Goal: Find specific page/section: Find specific page/section

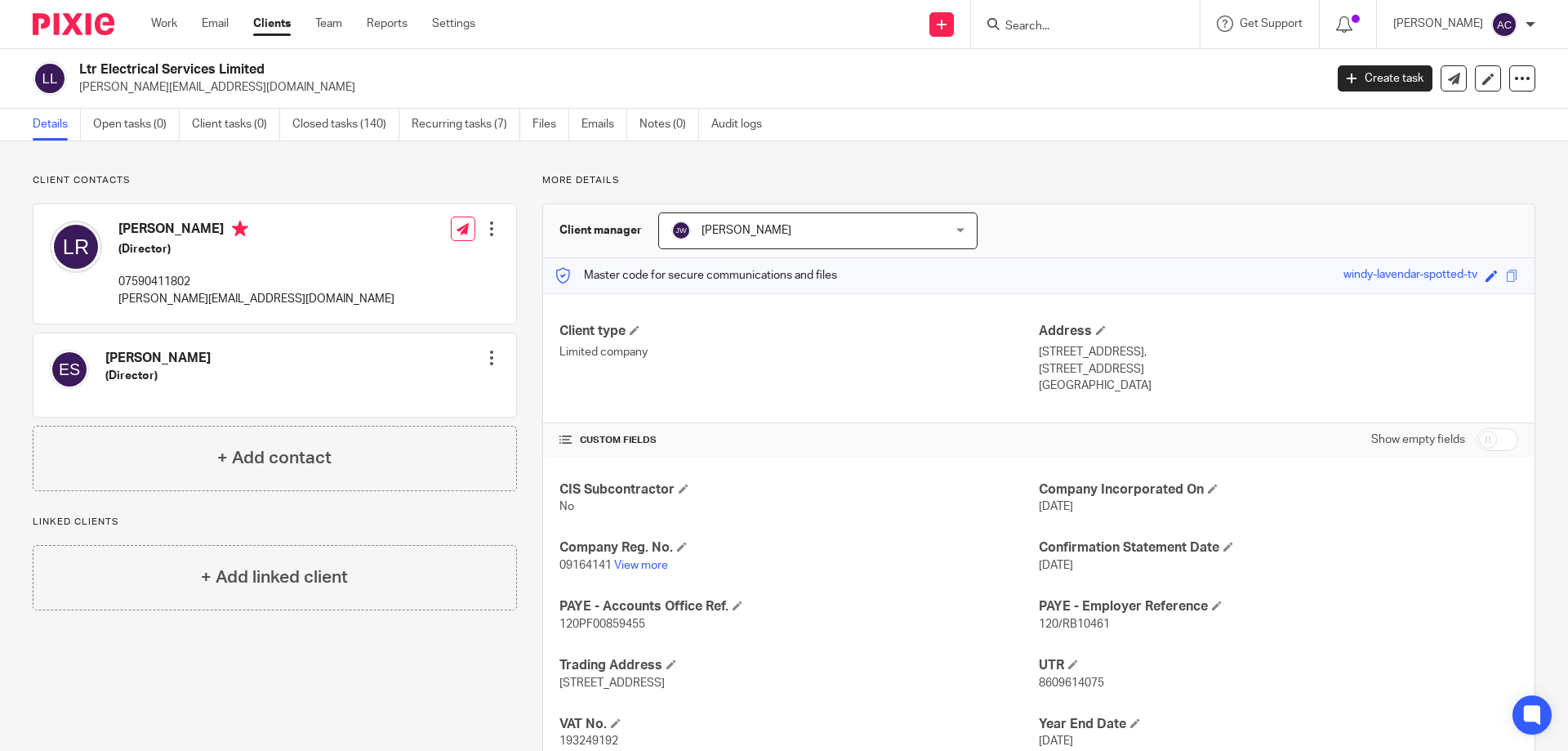
paste input "07861711678"
type input "07861711678"
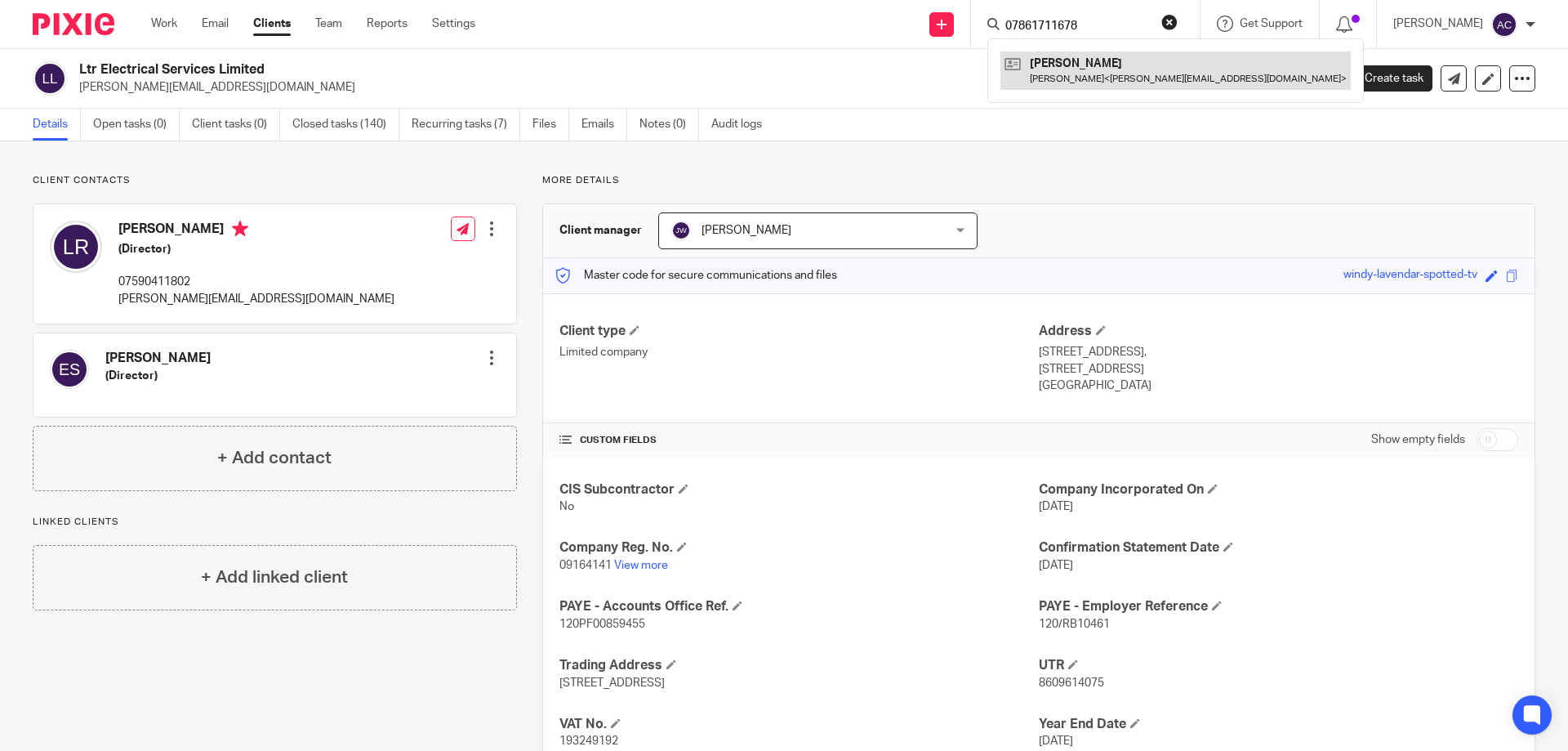
click at [1181, 78] on link at bounding box center [1176, 70] width 350 height 37
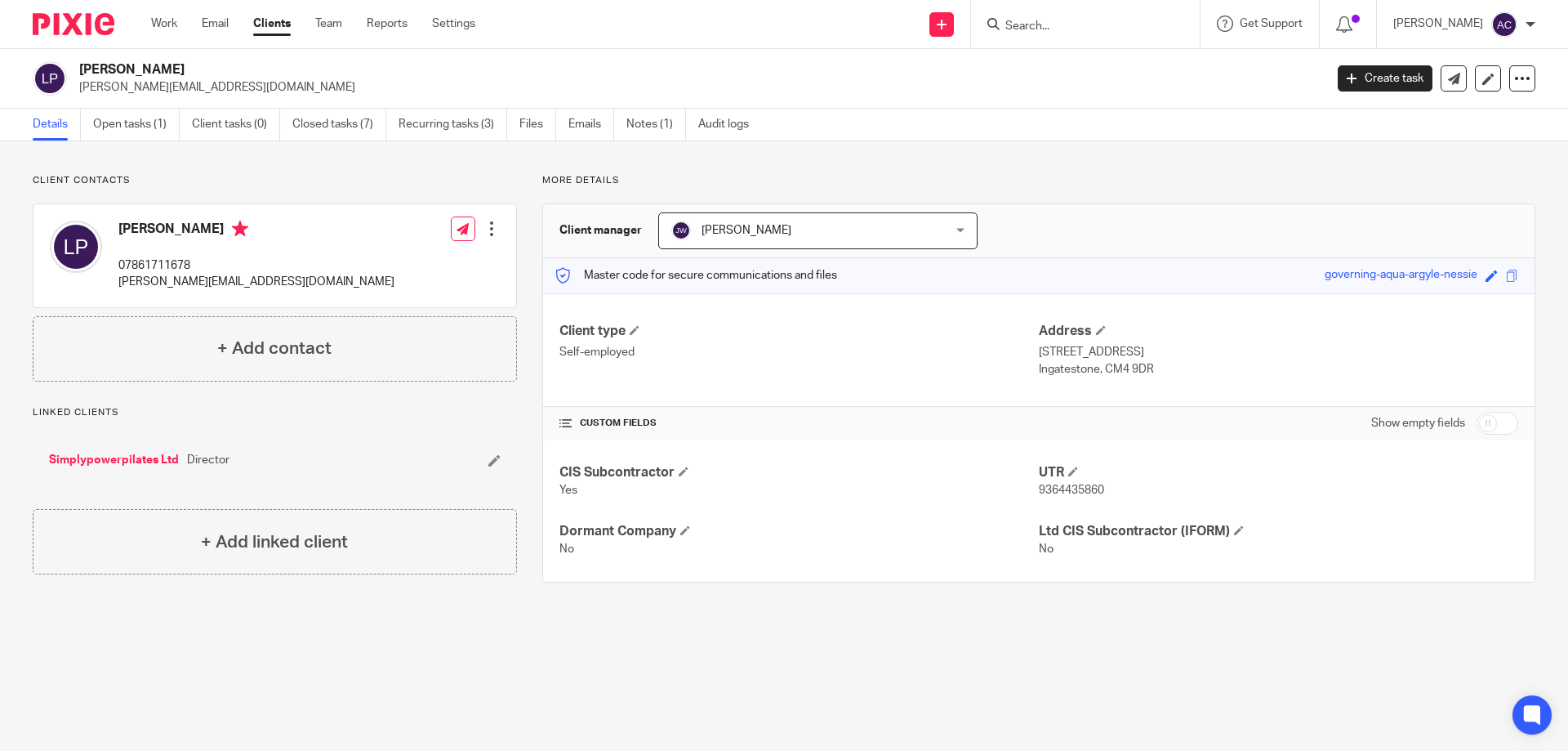
click at [631, 77] on h2 "[PERSON_NAME]" at bounding box center [573, 69] width 988 height 17
